Goal: Task Accomplishment & Management: Complete application form

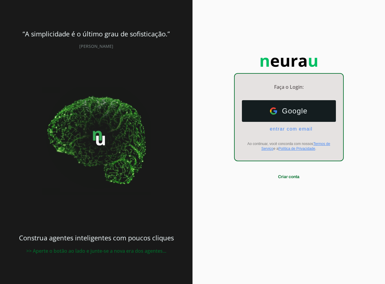
click at [282, 177] on span at bounding box center [288, 177] width 29 height 14
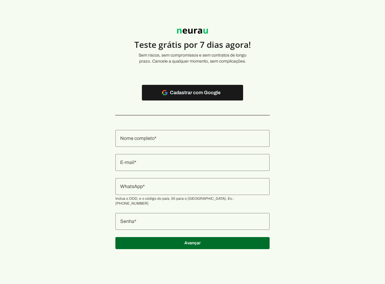
click at [153, 130] on authentication-accreditor at bounding box center [192, 190] width 154 height 134
click at [149, 165] on input "E-mail" at bounding box center [192, 162] width 145 height 7
paste input "[EMAIL_ADDRESS][DOMAIN_NAME]"
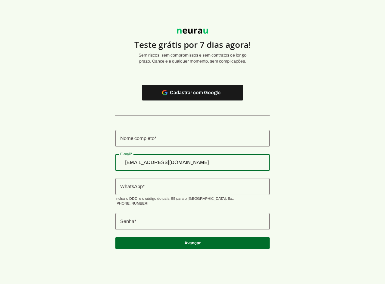
type input "[EMAIL_ADDRESS][DOMAIN_NAME]"
type md-outlined-text-field "[EMAIL_ADDRESS][DOMAIN_NAME]"
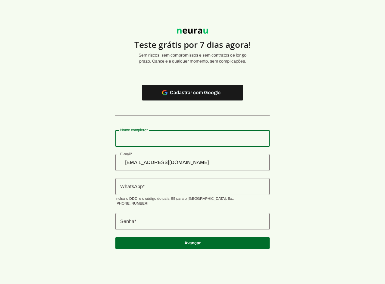
click at [145, 141] on input "Nome completo" at bounding box center [192, 138] width 145 height 7
type input "ECOINSET SERVICOS AMBIENTAIS LTDA"
type md-outlined-text-field "ECOINSET SERVICOS AMBIENTAIS LTDA"
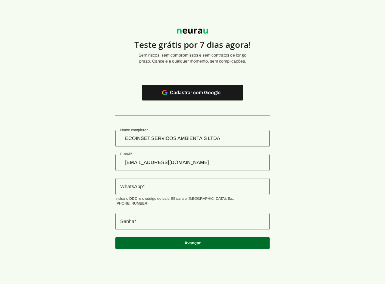
click at [159, 186] on input "WhatsApp" at bounding box center [192, 186] width 145 height 7
type input "[PHONE_NUMBER]"
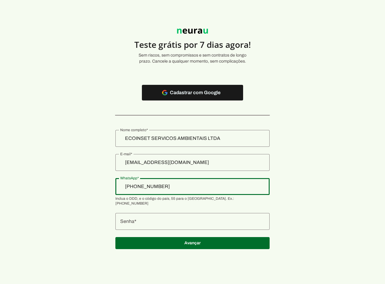
click at [106, 178] on section "Teste grátis por 7 dias agora! Sem riscos, sem compromissos e sem contratos de …" at bounding box center [192, 135] width 385 height 242
type md-outlined-text-field "[PHONE_NUMBER]"
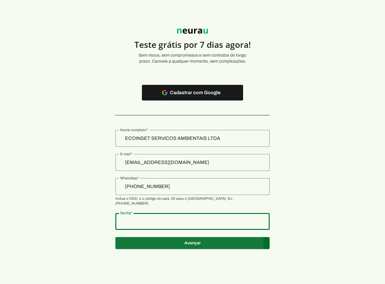
type md-outlined-text-field "123456789"
click at [164, 236] on span at bounding box center [192, 243] width 154 height 14
